Goal: Task Accomplishment & Management: Manage account settings

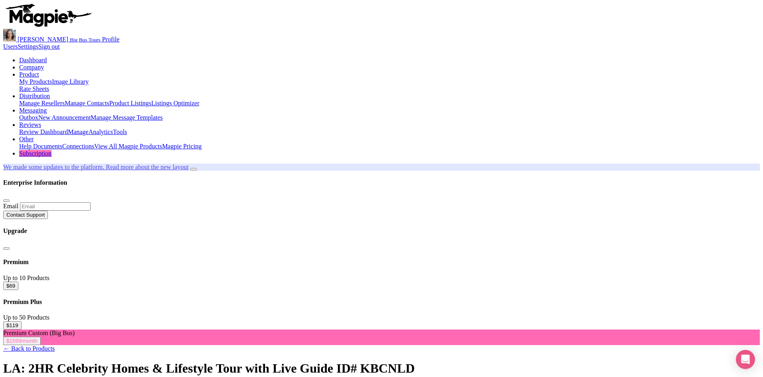
click at [52, 78] on link "My Products" at bounding box center [35, 81] width 33 height 7
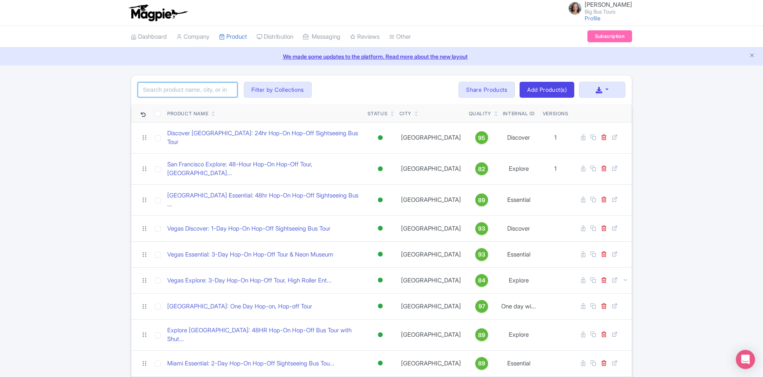
click at [201, 91] on input "search" at bounding box center [188, 89] width 100 height 15
type input "los angeles"
click button "Search" at bounding box center [0, 0] width 0 height 0
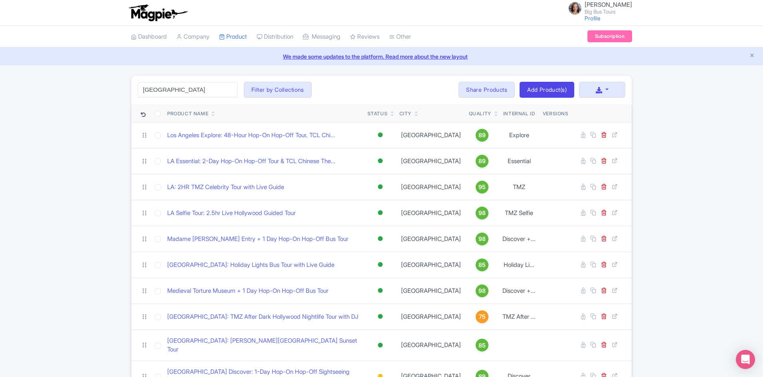
click at [84, 172] on div "los angeles Search Filter by Collections Andrew Brand License Brian Combos Core…" at bounding box center [381, 272] width 763 height 395
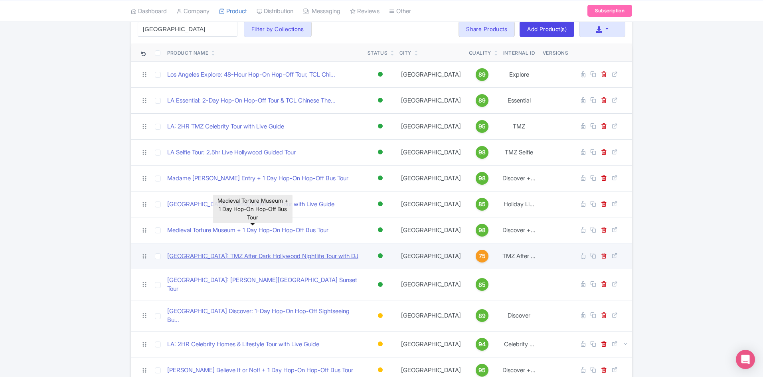
scroll to position [80, 0]
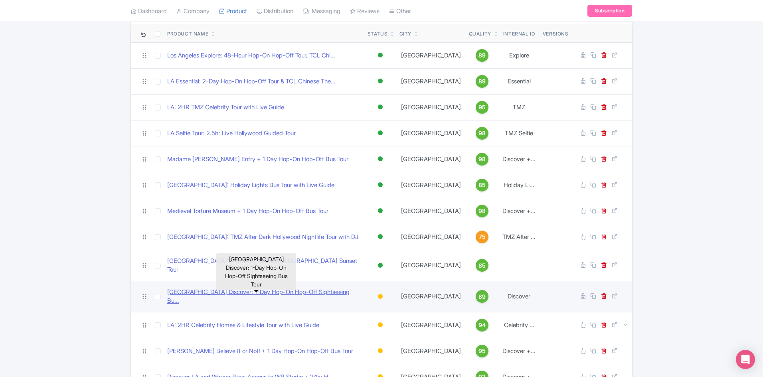
click at [263, 289] on link "Los Angeles Discover: 1-Day Hop-On Hop-Off Sightseeing Bu..." at bounding box center [264, 297] width 194 height 18
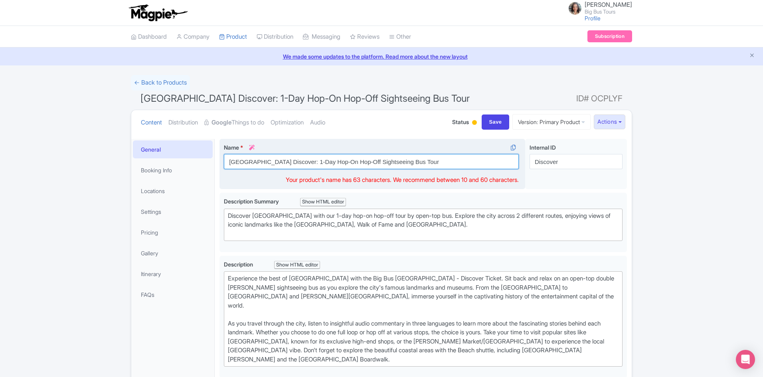
drag, startPoint x: 305, startPoint y: 163, endPoint x: 291, endPoint y: 161, distance: 13.7
click at [291, 161] on input "Los Angeles Discover: 1-Day Hop-On Hop-Off Sightseeing Bus Tour" at bounding box center [371, 161] width 295 height 15
click at [301, 162] on input "Los Angeles Discover: 24- Hour Hop-On Hop-Off Sightseeing Bus Tour" at bounding box center [371, 161] width 295 height 15
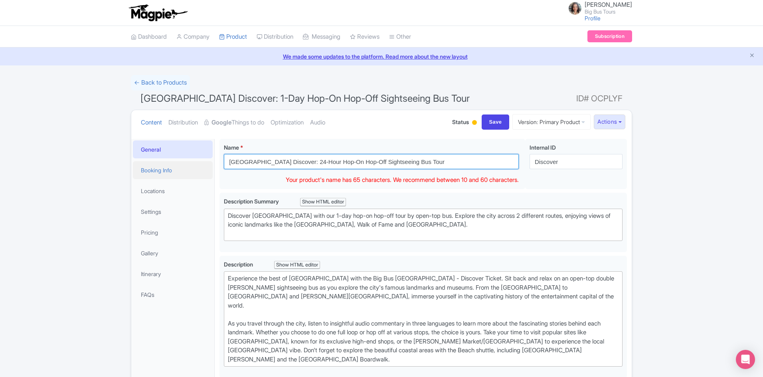
type input "Los Angeles Discover: 24-Hour Hop-On Hop-Off Sightseeing Bus Tour"
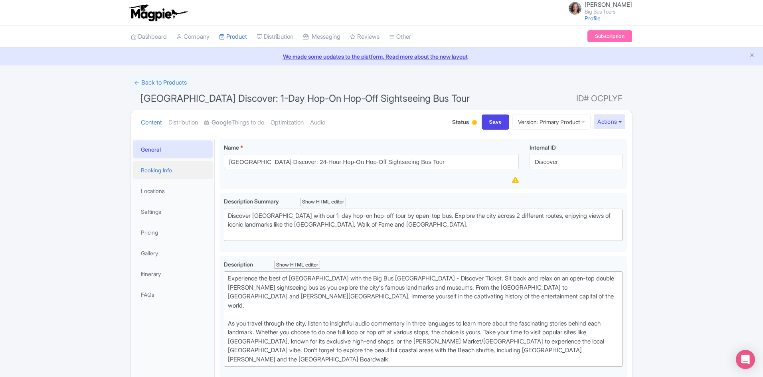
click at [167, 170] on link "Booking Info" at bounding box center [173, 170] width 80 height 18
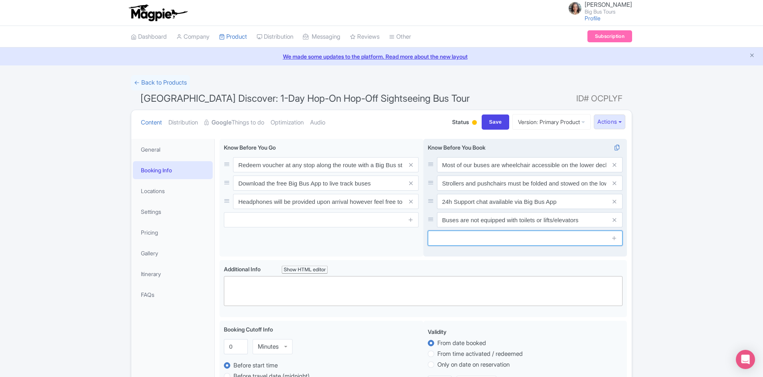
click at [553, 234] on input "text" at bounding box center [525, 238] width 195 height 15
paste input "There is no food or drink (uncapped) allowed on the buses"
type input "There is no food or drink (uncapped) allowed on the buses"
click at [616, 239] on icon at bounding box center [614, 238] width 6 height 6
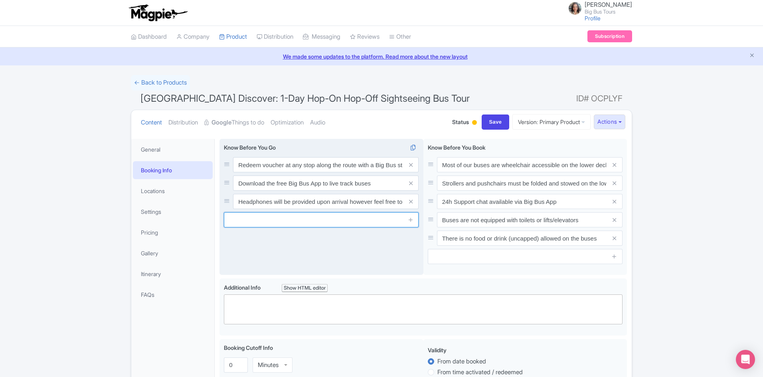
click at [305, 222] on input "text" at bounding box center [321, 219] width 195 height 15
paste input "All customers must remain seated at all times unless at a designated stop."
type input "All customers must remain seated at all times unless at a designated stop."
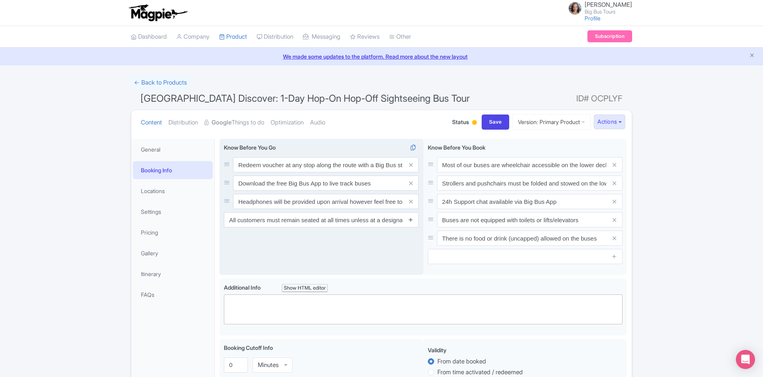
click at [411, 222] on icon at bounding box center [411, 220] width 6 height 6
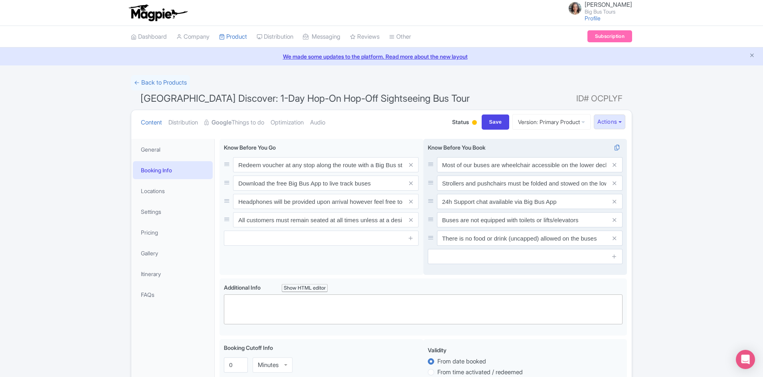
drag, startPoint x: 410, startPoint y: 219, endPoint x: 426, endPoint y: 241, distance: 26.9
click at [411, 219] on icon at bounding box center [411, 220] width 4 height 6
click at [467, 258] on input "text" at bounding box center [525, 256] width 195 height 15
paste input "All customers must remain seated at all times unless at a designated stop."
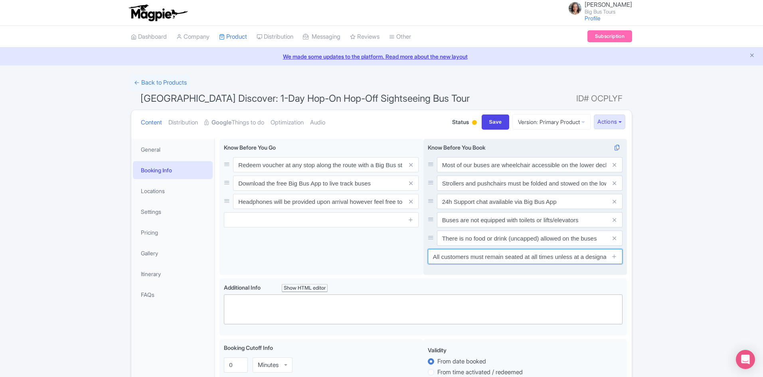
scroll to position [0, 23]
type input "All customers must remain seated at all times unless at a designated stop."
click at [617, 255] on icon at bounding box center [614, 256] width 6 height 6
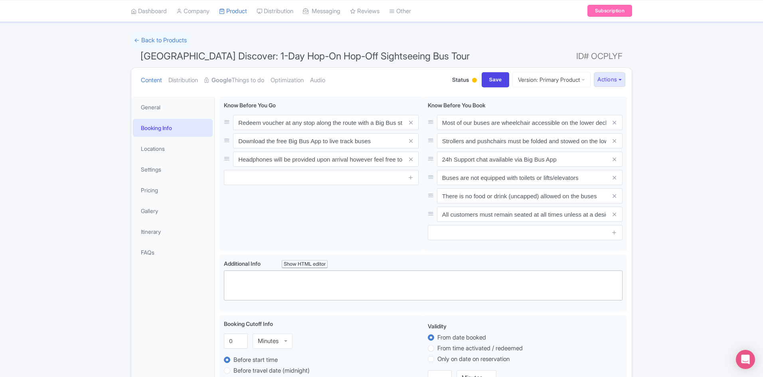
scroll to position [0, 0]
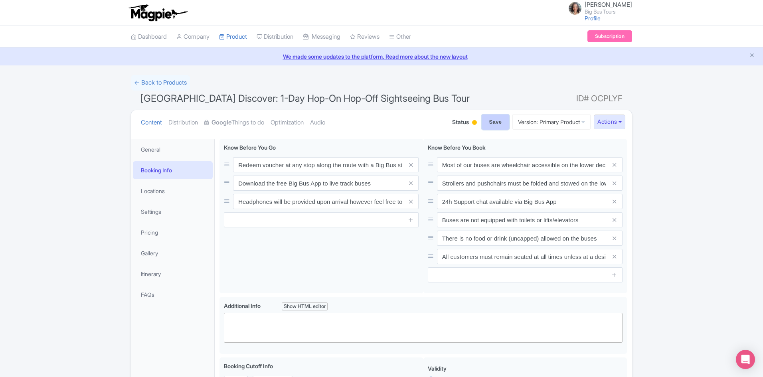
click at [485, 121] on input "Save" at bounding box center [496, 122] width 28 height 15
type input "Saving..."
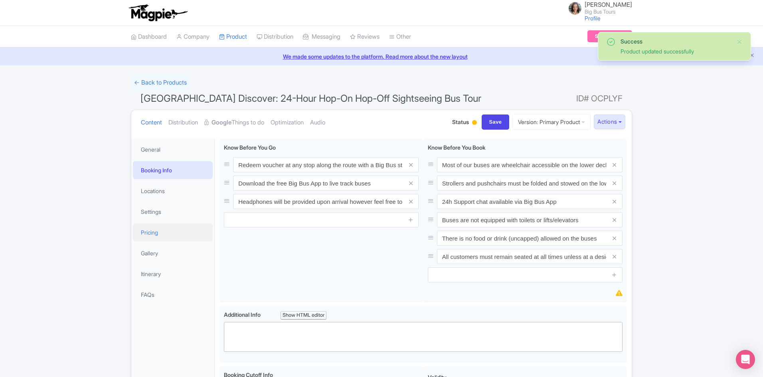
click at [150, 231] on link "Pricing" at bounding box center [173, 233] width 80 height 18
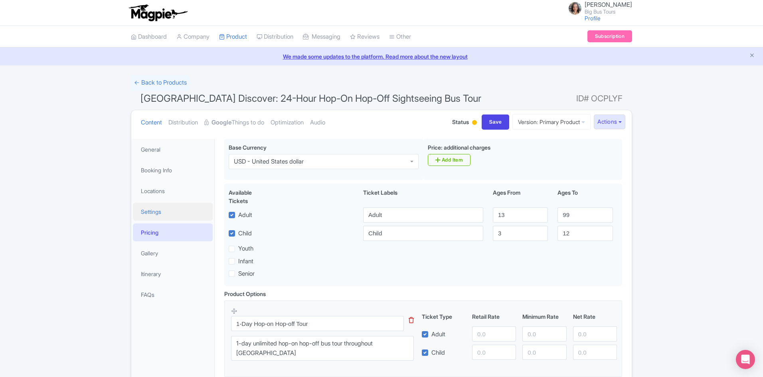
click at [154, 212] on link "Settings" at bounding box center [173, 212] width 80 height 18
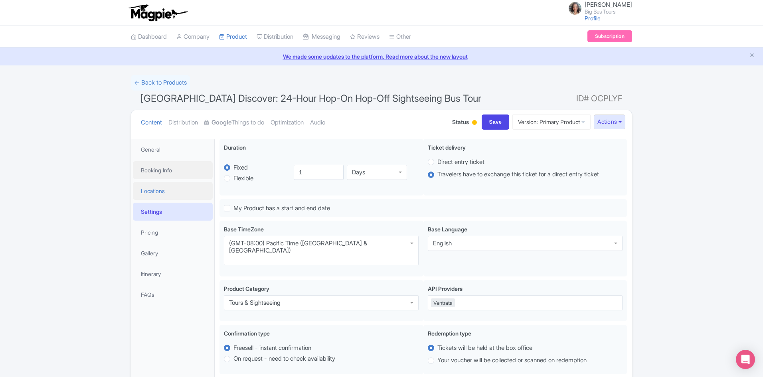
drag, startPoint x: 160, startPoint y: 170, endPoint x: 191, endPoint y: 183, distance: 33.6
click at [160, 170] on link "Booking Info" at bounding box center [173, 170] width 80 height 18
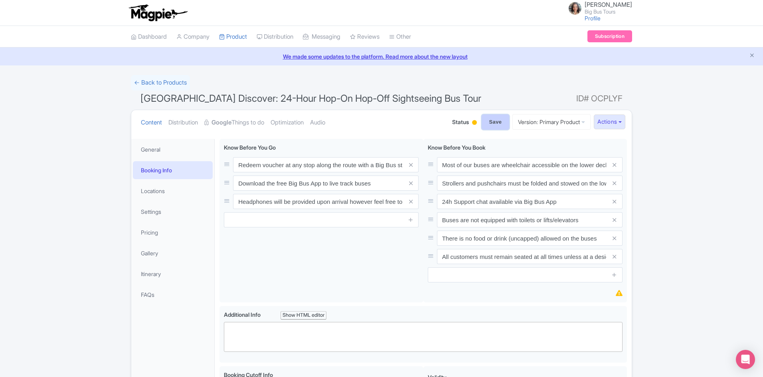
click at [488, 120] on input "Save" at bounding box center [496, 122] width 28 height 15
type input "Saving..."
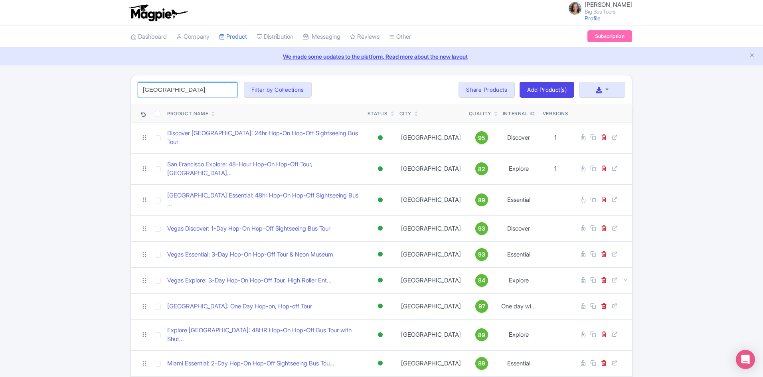
click at [188, 86] on input "los angeles" at bounding box center [188, 89] width 100 height 15
click button "Search" at bounding box center [0, 0] width 0 height 0
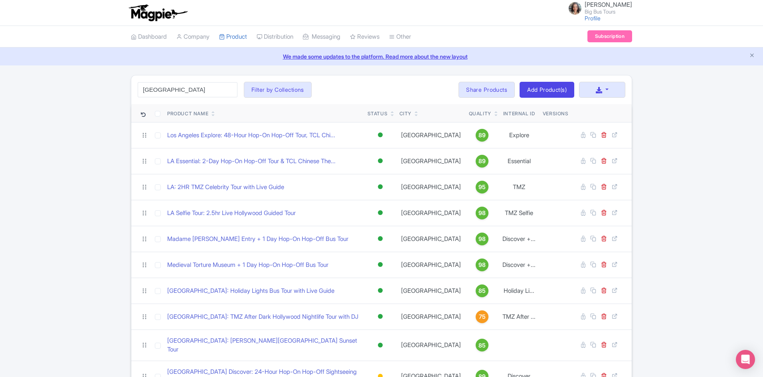
click at [709, 260] on div "los angeles Search Filter by Collections Andrew Brand License Brian Combos Core…" at bounding box center [381, 272] width 763 height 395
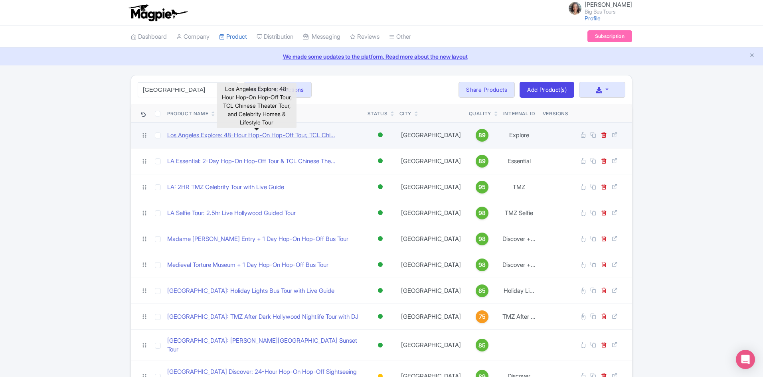
click at [282, 136] on link "Los Angeles Explore: 48-Hour Hop-On Hop-Off Tour, TCL Chi..." at bounding box center [251, 135] width 168 height 9
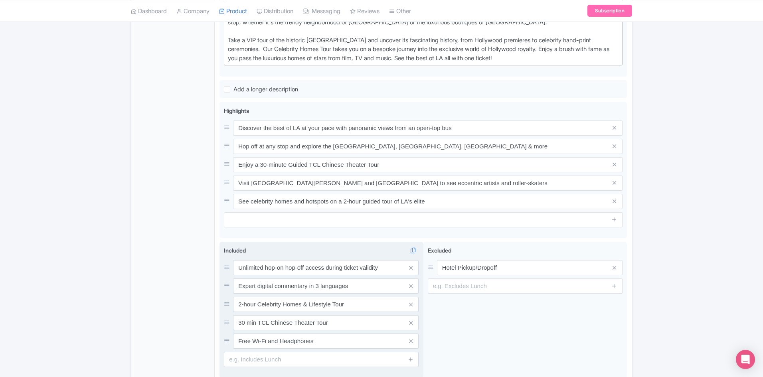
scroll to position [319, 0]
